Goal: Information Seeking & Learning: Learn about a topic

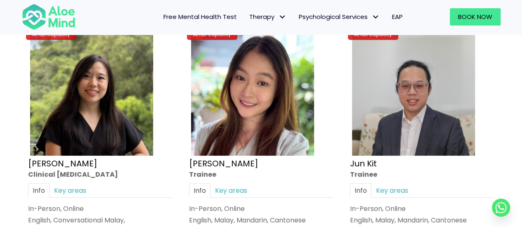
scroll to position [2947, 0]
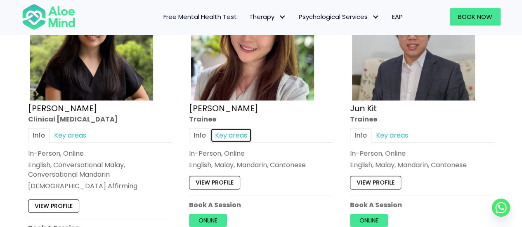
click at [221, 128] on link "Key areas" at bounding box center [230, 135] width 41 height 14
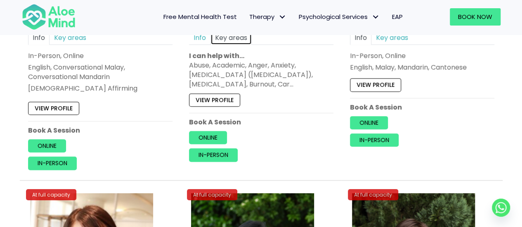
scroll to position [3044, 0]
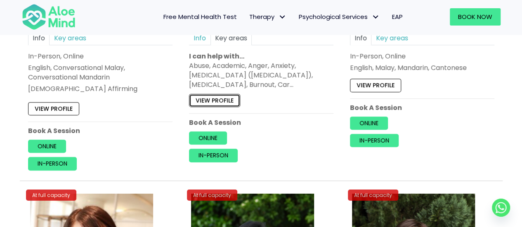
click at [217, 96] on link "View profile" at bounding box center [214, 100] width 51 height 13
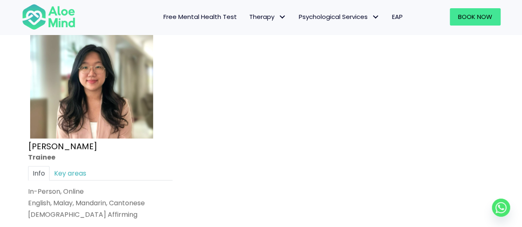
scroll to position [3596, 0]
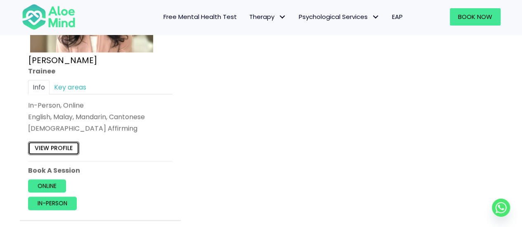
click at [49, 141] on link "View profile" at bounding box center [53, 147] width 51 height 13
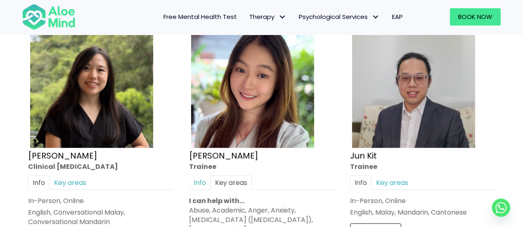
scroll to position [2914, 0]
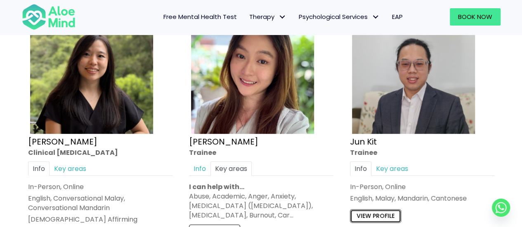
click at [369, 210] on link "View profile" at bounding box center [375, 216] width 51 height 13
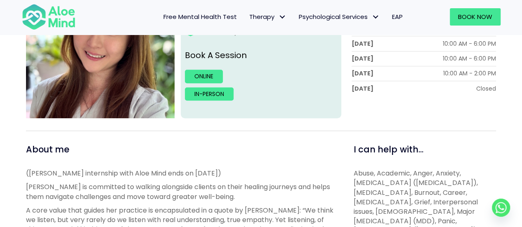
scroll to position [163, 0]
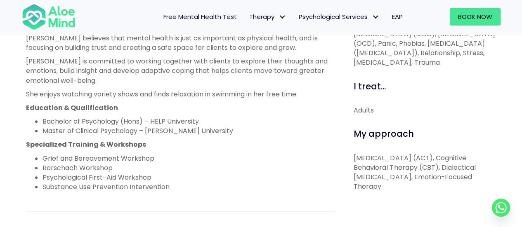
scroll to position [374, 0]
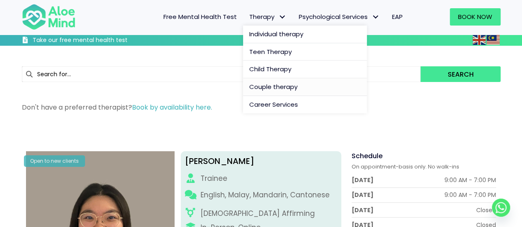
scroll to position [145, 0]
